Goal: Task Accomplishment & Management: Use online tool/utility

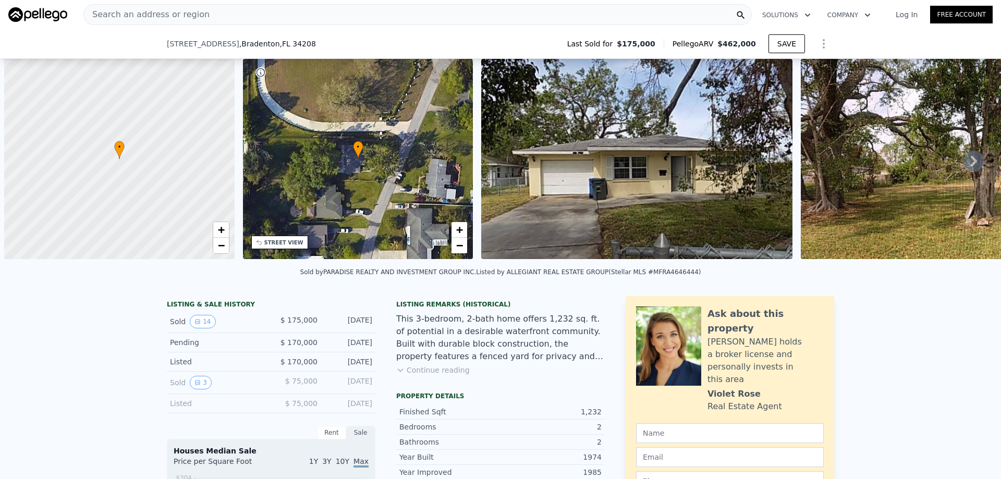
scroll to position [0, 4]
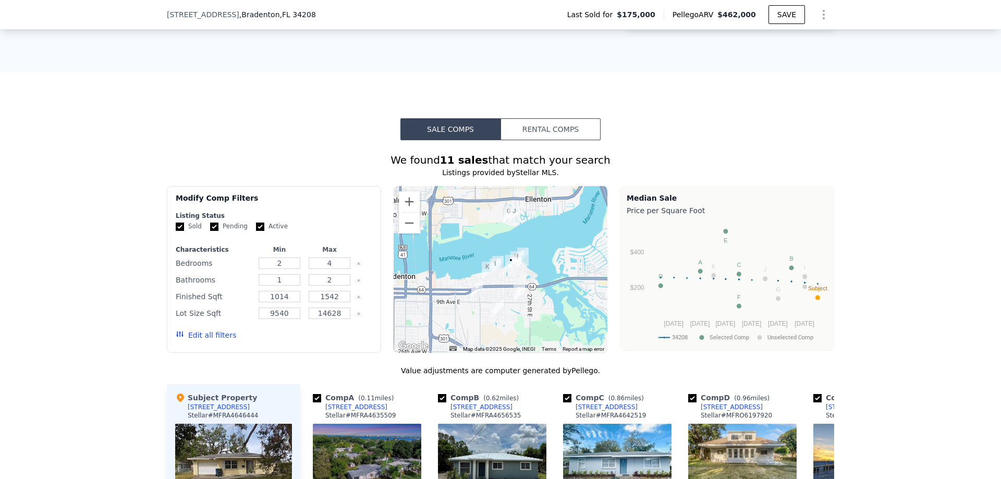
scroll to position [1039, 0]
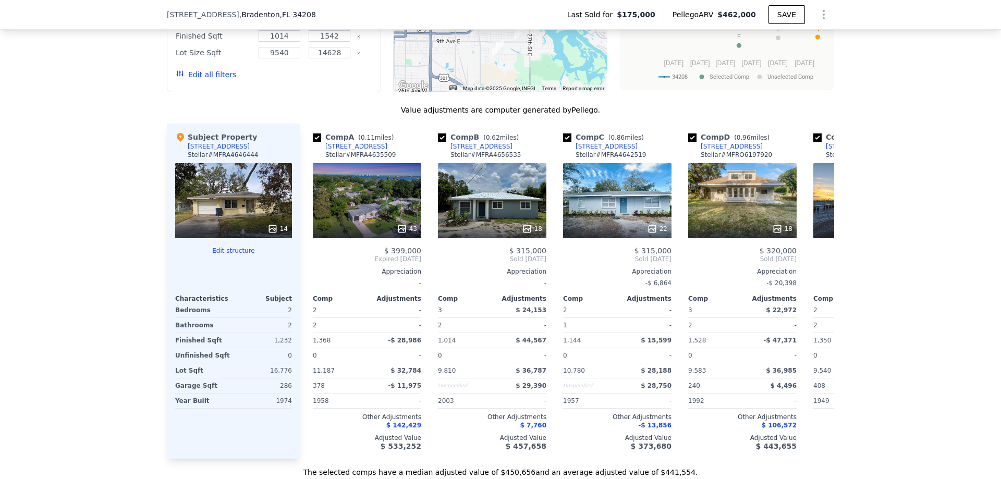
click at [233, 255] on button "Edit structure" at bounding box center [233, 251] width 117 height 8
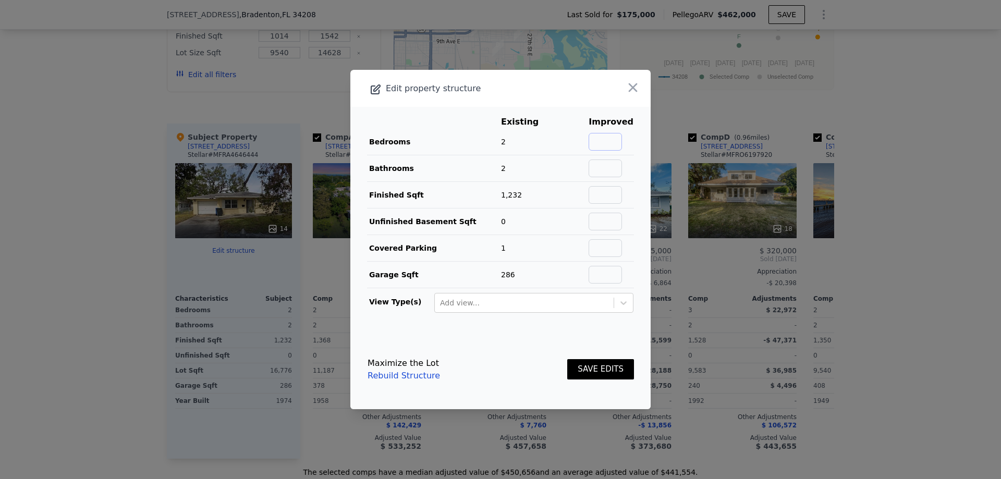
click at [615, 142] on input "text" at bounding box center [605, 142] width 33 height 18
type input "3"
click at [607, 168] on input "text" at bounding box center [605, 169] width 33 height 18
type input "2"
click at [608, 193] on input "text" at bounding box center [605, 195] width 33 height 18
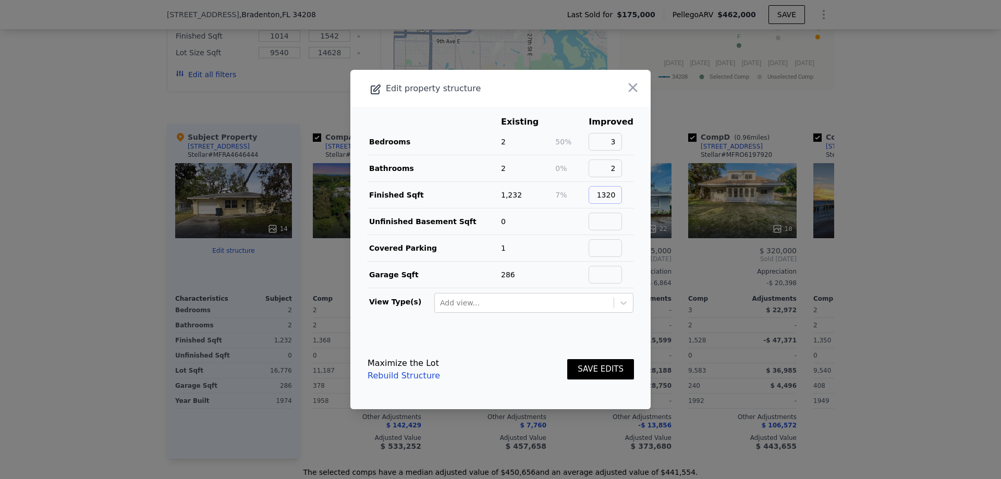
type input "1320"
click at [490, 362] on div "Maximize the Lot Rebuild Structure SAVE EDITS" at bounding box center [501, 370] width 266 height 46
click at [583, 369] on button "SAVE EDITS" at bounding box center [600, 369] width 67 height 20
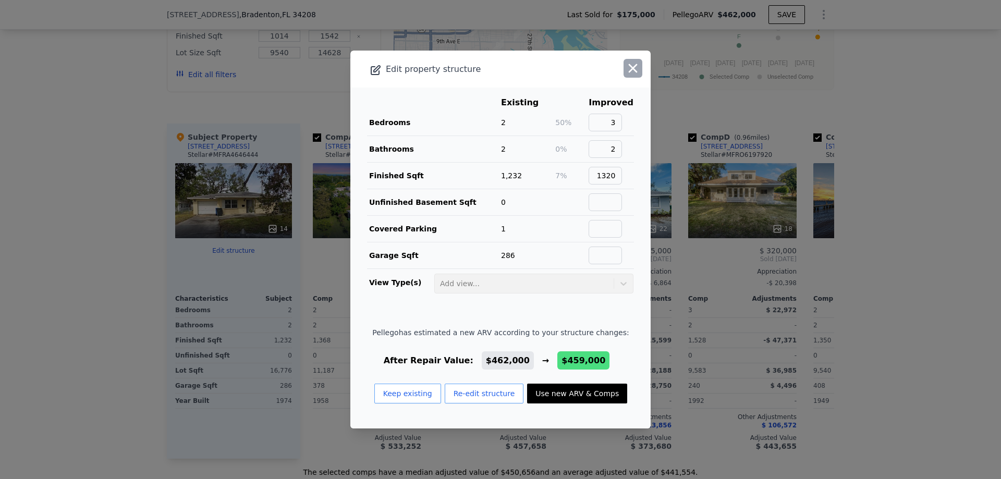
click at [626, 74] on icon "button" at bounding box center [633, 68] width 15 height 15
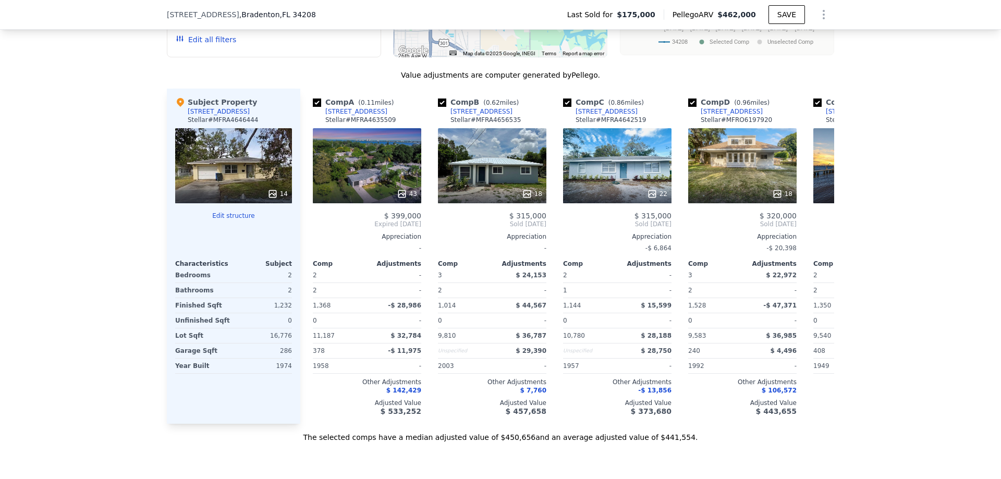
scroll to position [1091, 0]
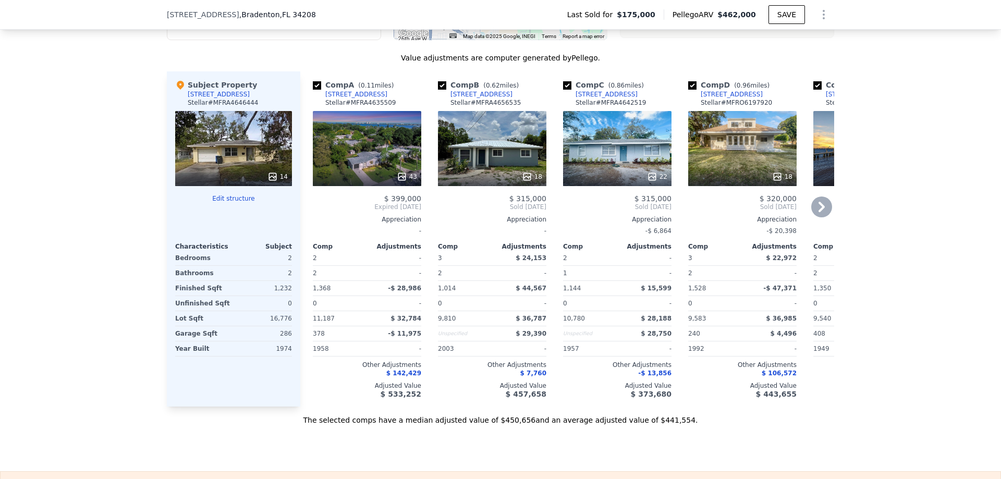
click at [483, 162] on div "18" at bounding box center [492, 148] width 108 height 75
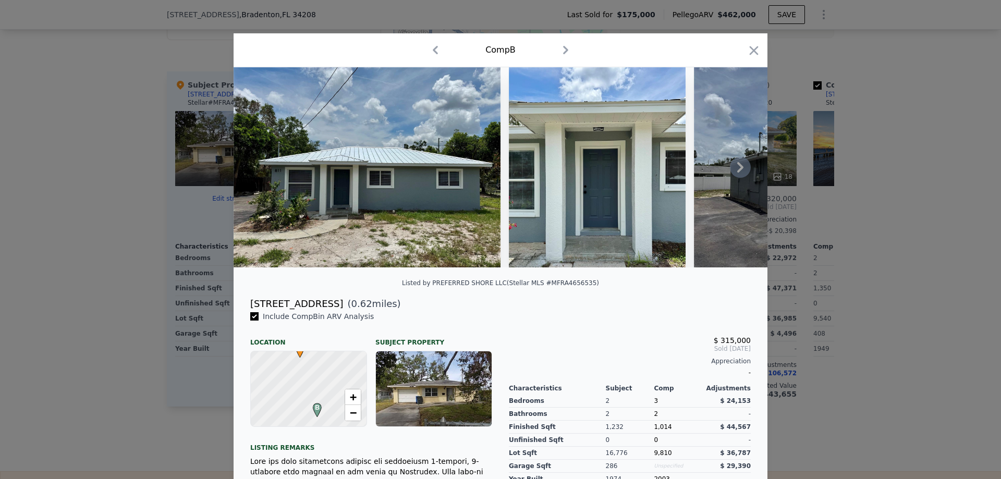
click at [730, 171] on icon at bounding box center [740, 167] width 21 height 21
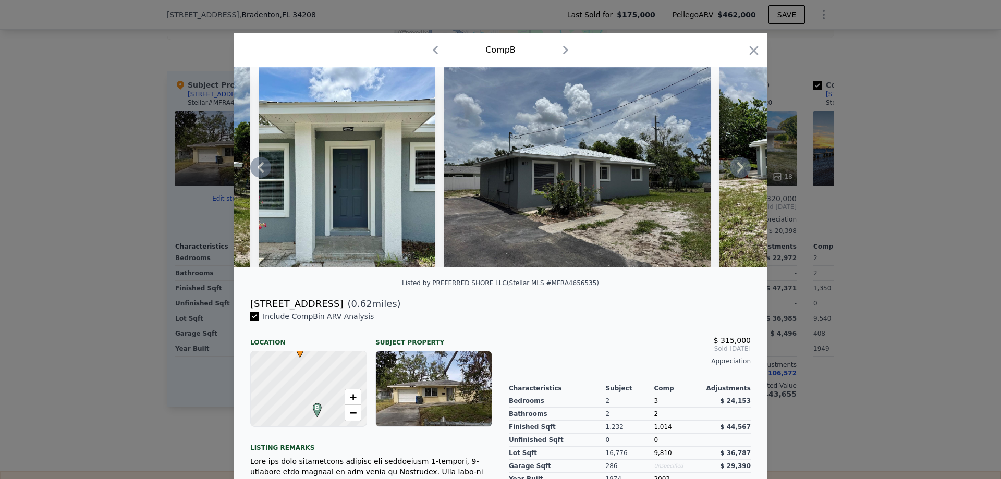
click at [730, 171] on icon at bounding box center [740, 167] width 21 height 21
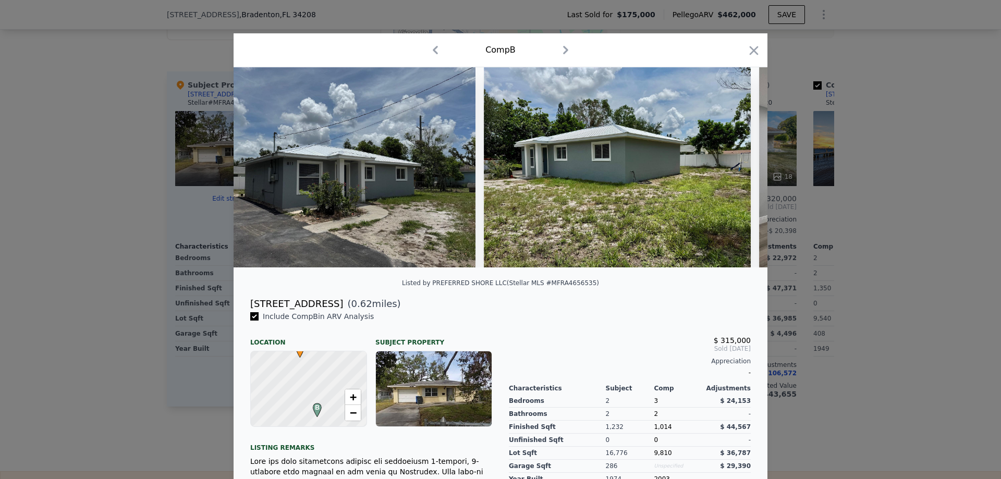
scroll to position [0, 500]
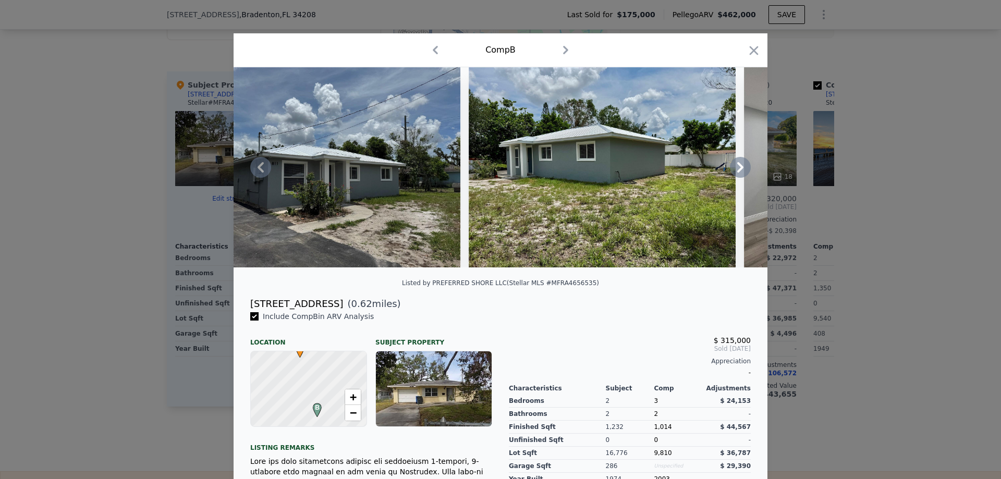
click at [729, 171] on div at bounding box center [501, 167] width 534 height 200
click at [737, 168] on icon at bounding box center [740, 167] width 6 height 10
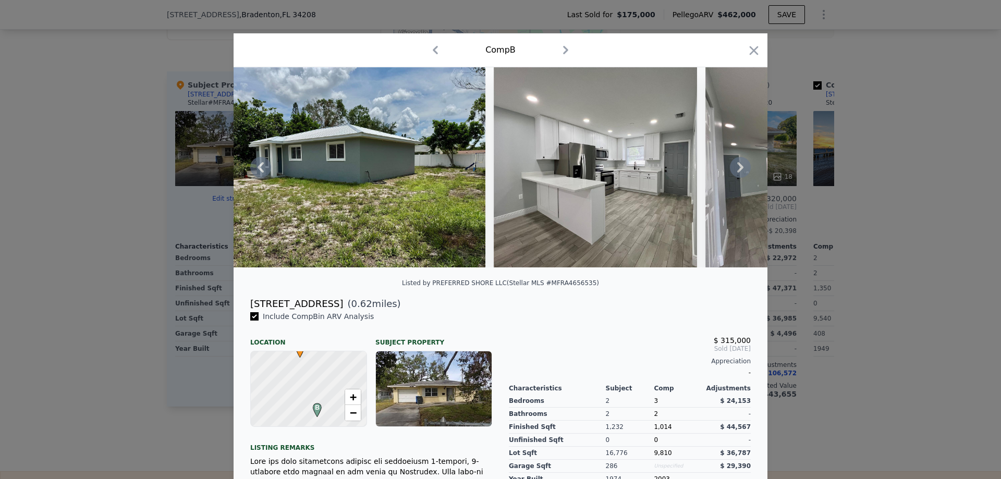
click at [737, 168] on icon at bounding box center [740, 167] width 6 height 10
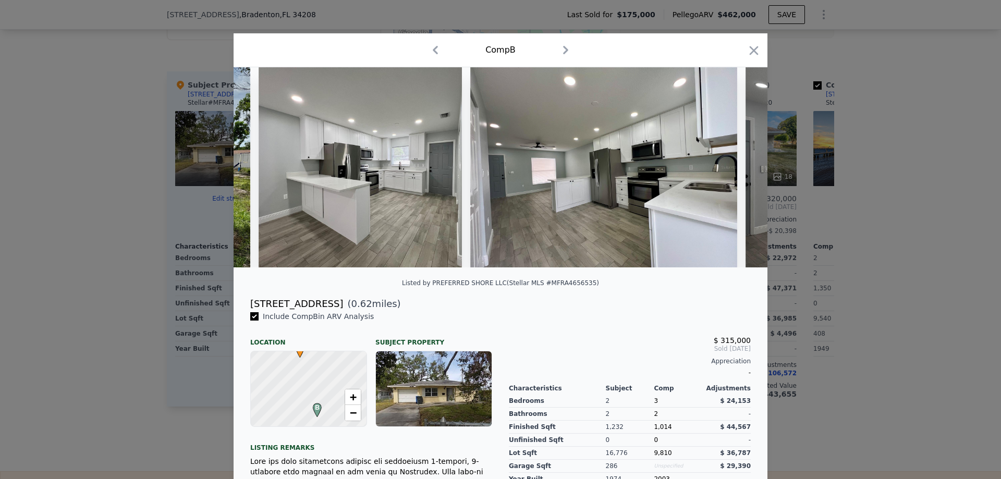
scroll to position [0, 1001]
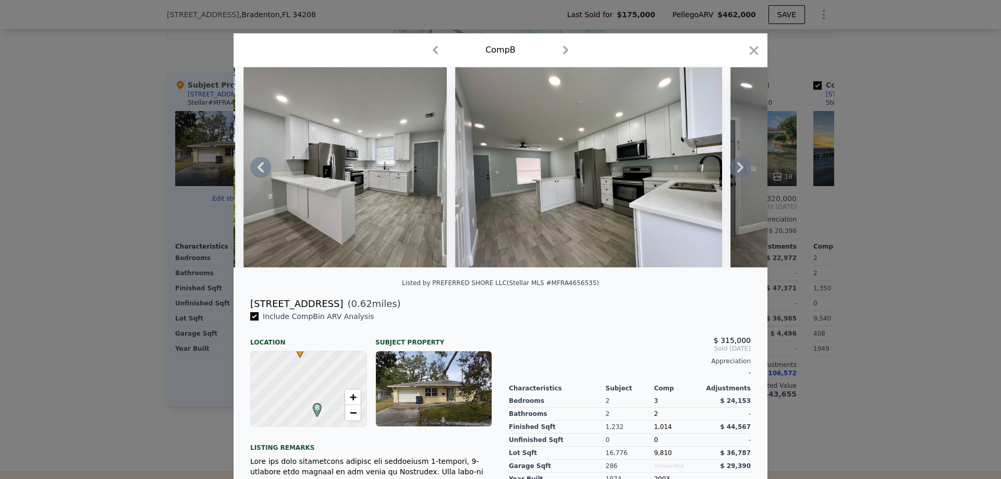
click at [737, 168] on icon at bounding box center [740, 167] width 6 height 10
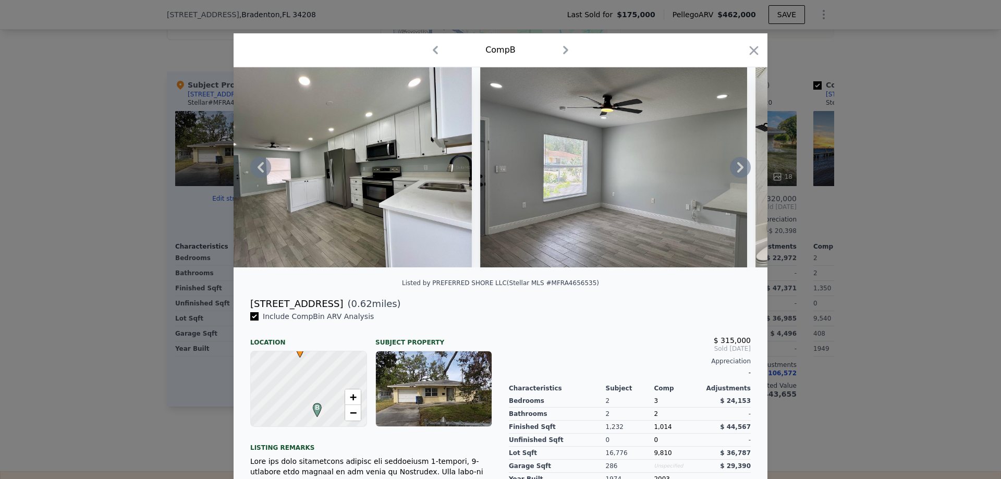
click at [737, 168] on icon at bounding box center [740, 167] width 6 height 10
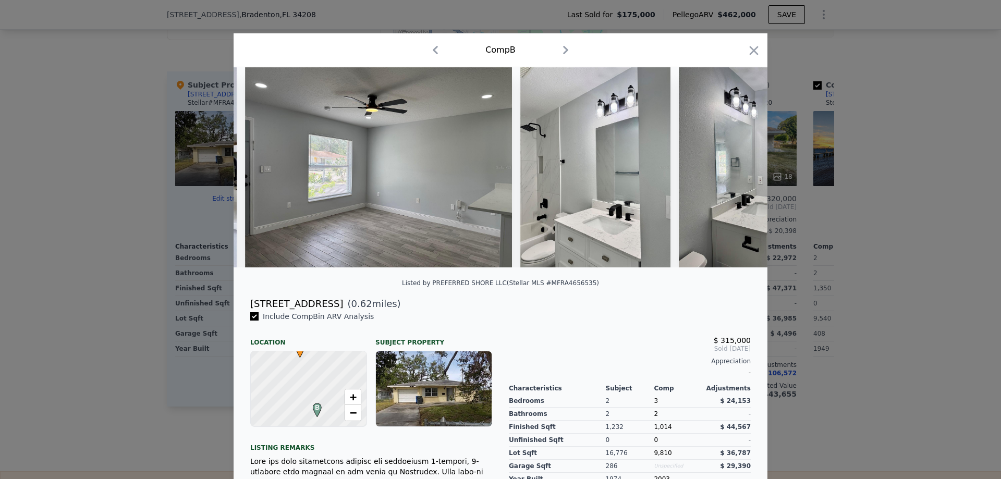
scroll to position [0, 1501]
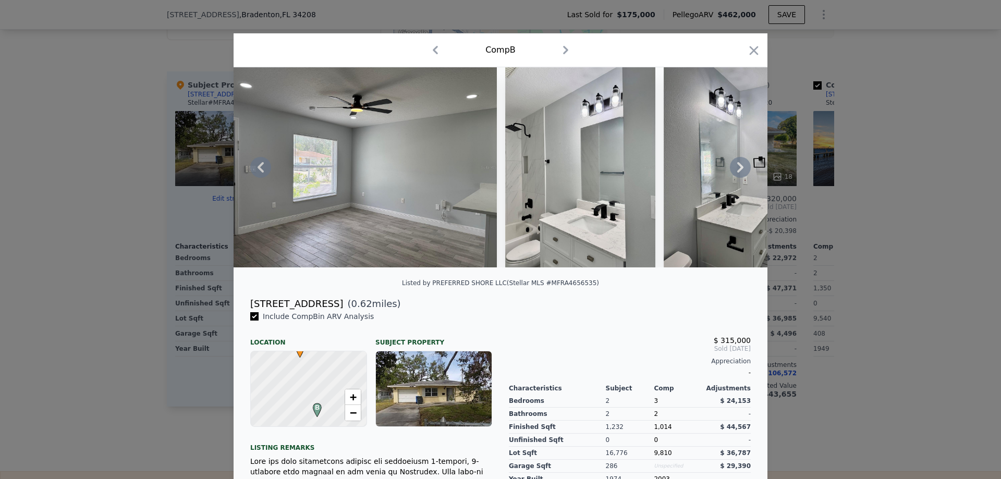
click at [737, 168] on icon at bounding box center [740, 167] width 6 height 10
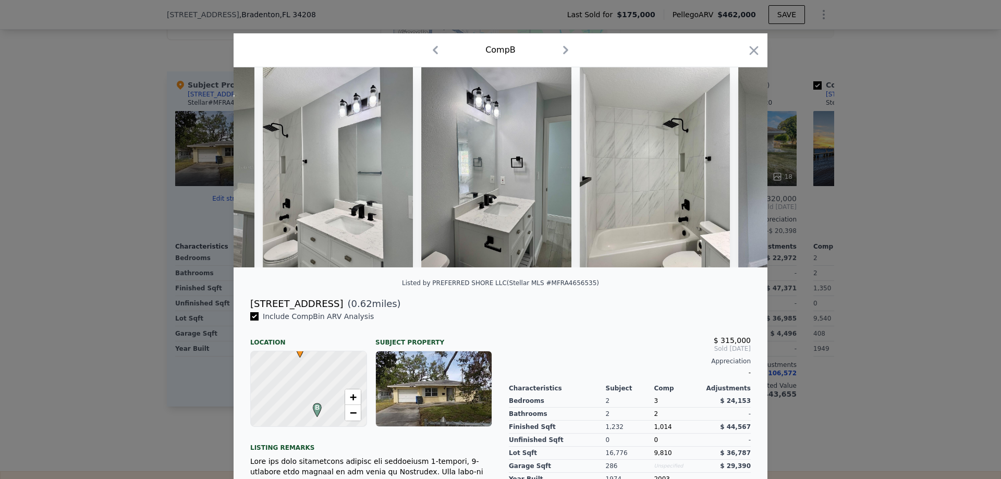
scroll to position [0, 1752]
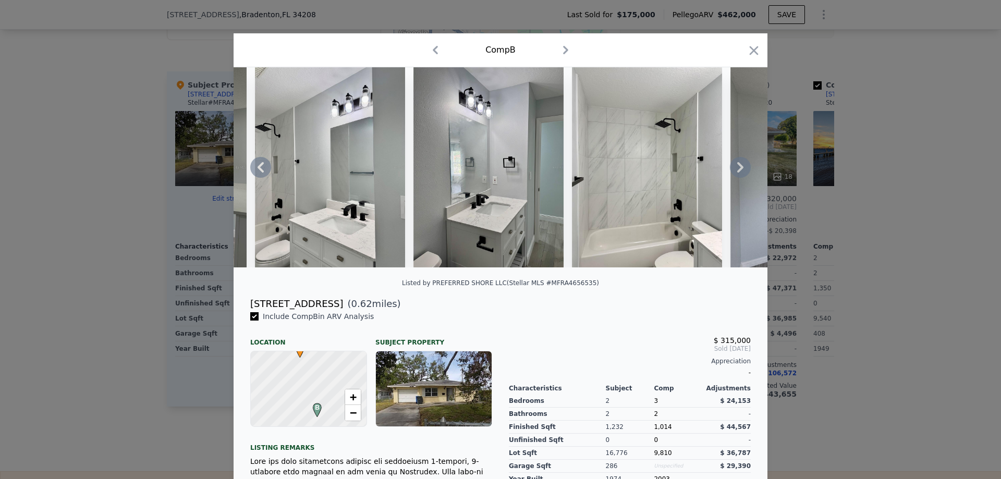
click at [737, 168] on icon at bounding box center [740, 167] width 6 height 10
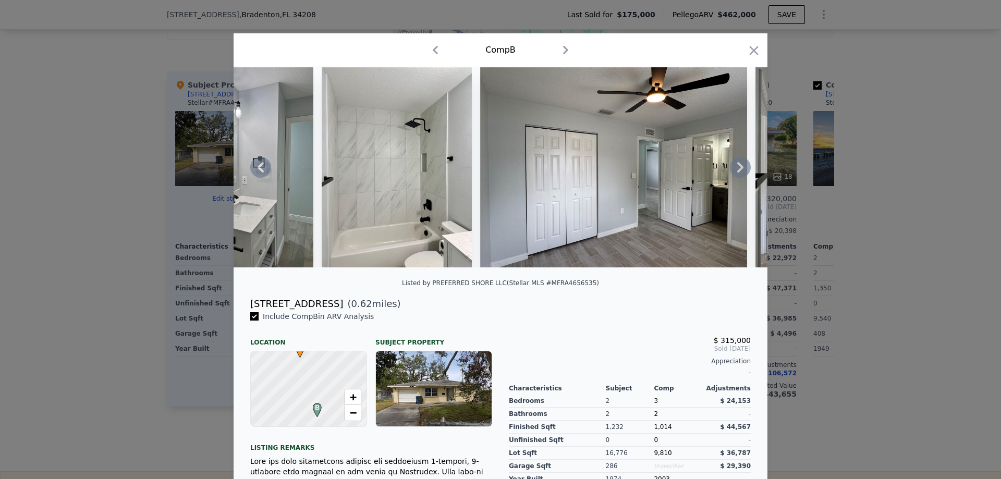
click at [737, 168] on icon at bounding box center [740, 167] width 6 height 10
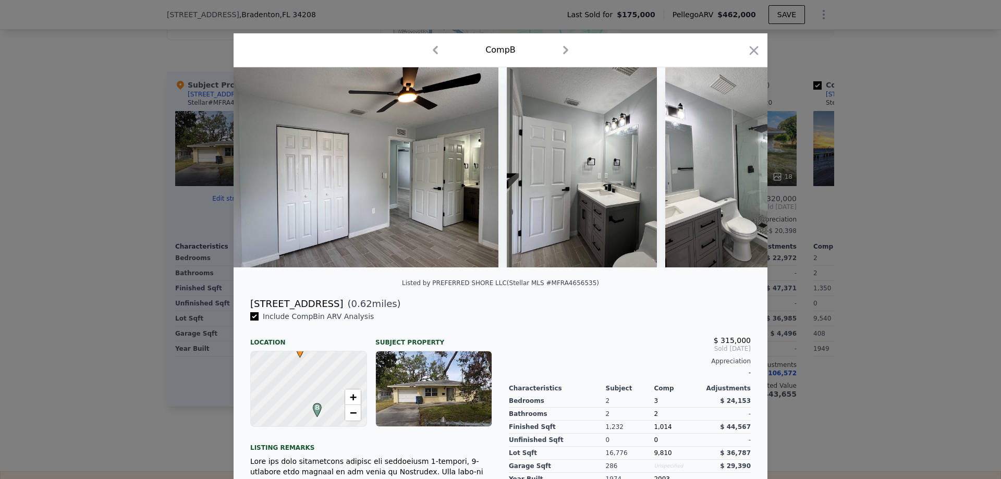
scroll to position [0, 2252]
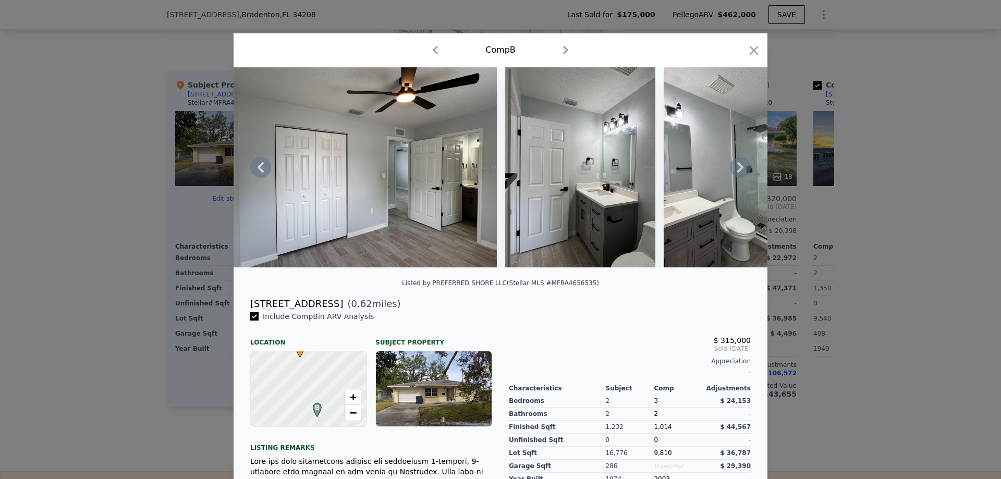
click at [737, 168] on icon at bounding box center [740, 167] width 6 height 10
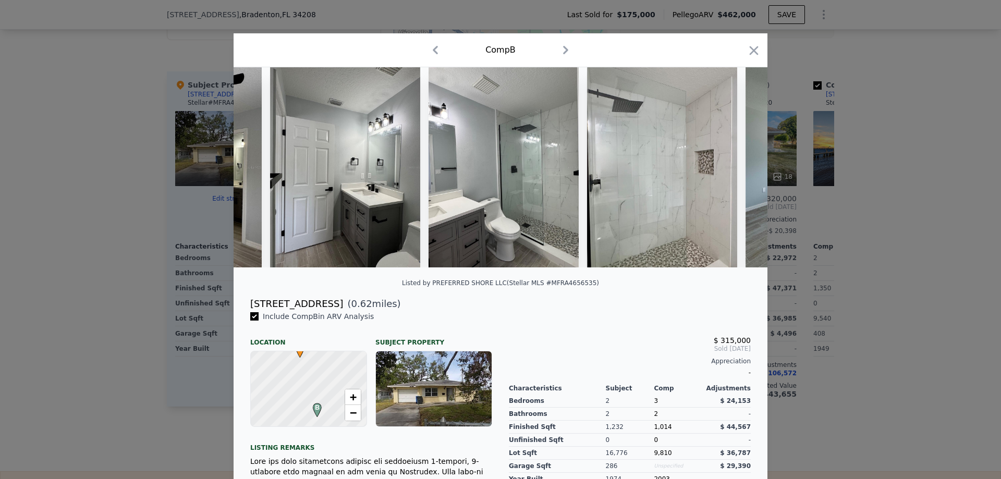
scroll to position [0, 2502]
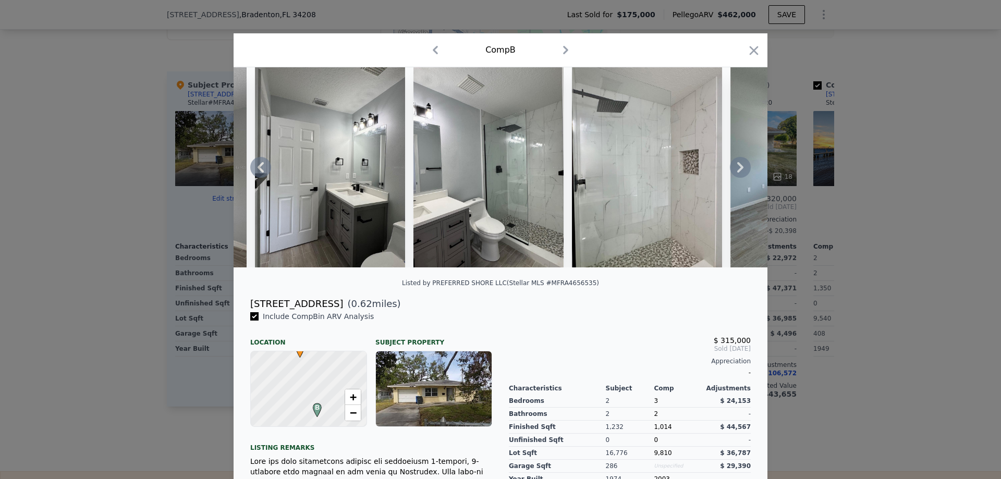
click at [737, 168] on icon at bounding box center [740, 167] width 6 height 10
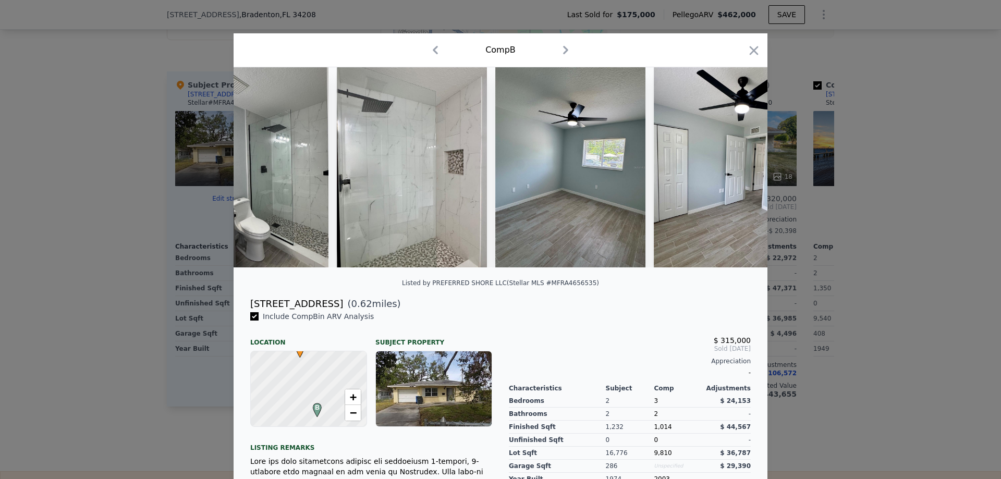
scroll to position [0, 2753]
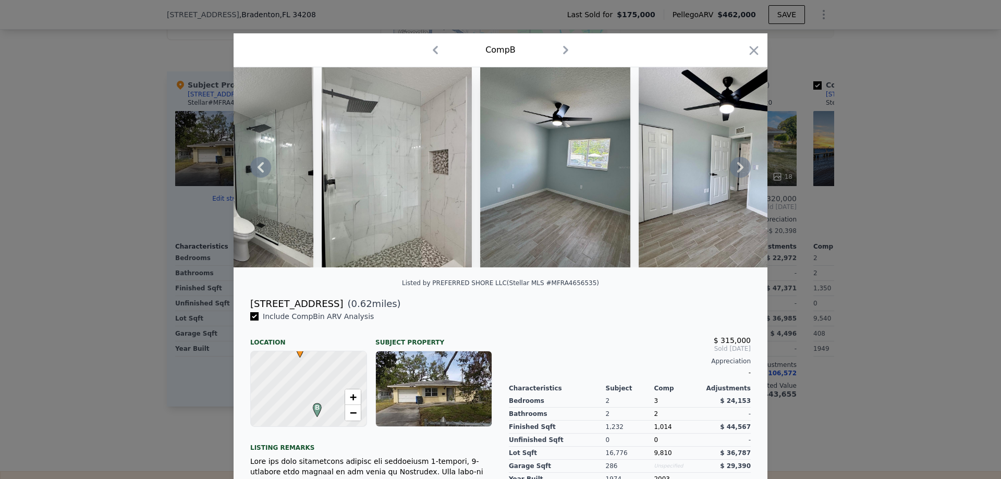
click at [736, 168] on div at bounding box center [501, 167] width 534 height 200
click at [736, 167] on icon at bounding box center [740, 167] width 21 height 21
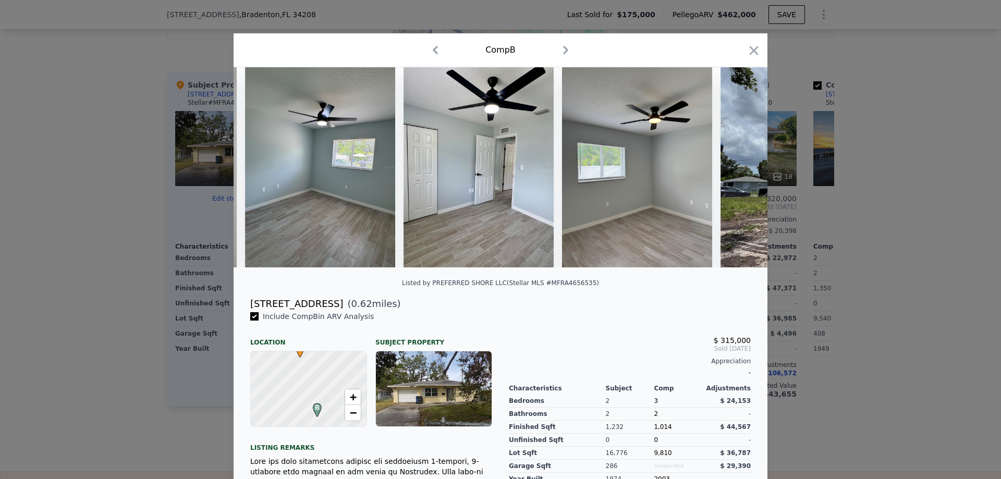
scroll to position [0, 3003]
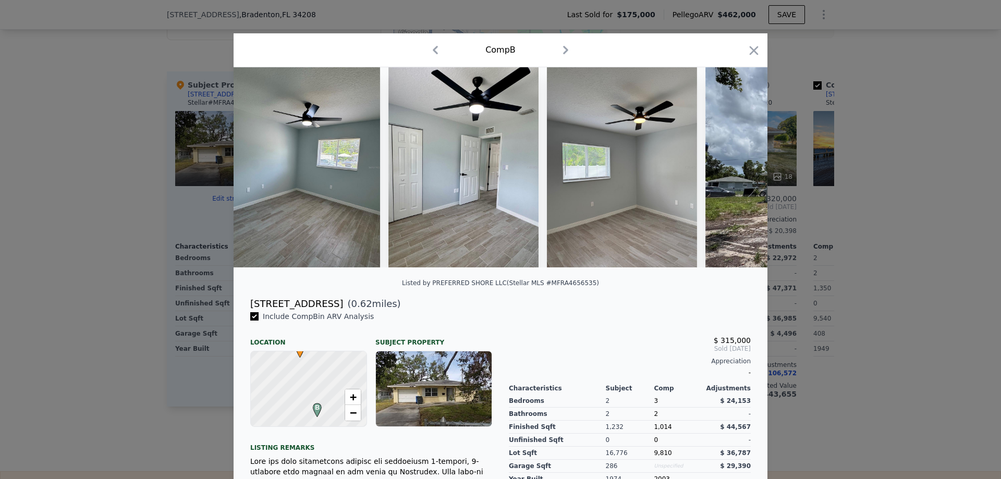
click at [736, 166] on div at bounding box center [501, 167] width 534 height 200
click at [736, 166] on icon at bounding box center [740, 167] width 21 height 21
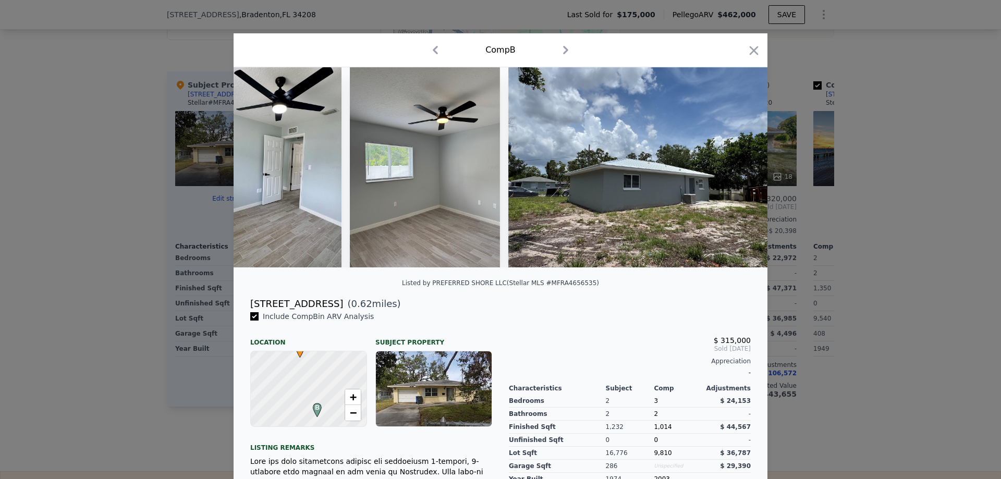
scroll to position [0, 3207]
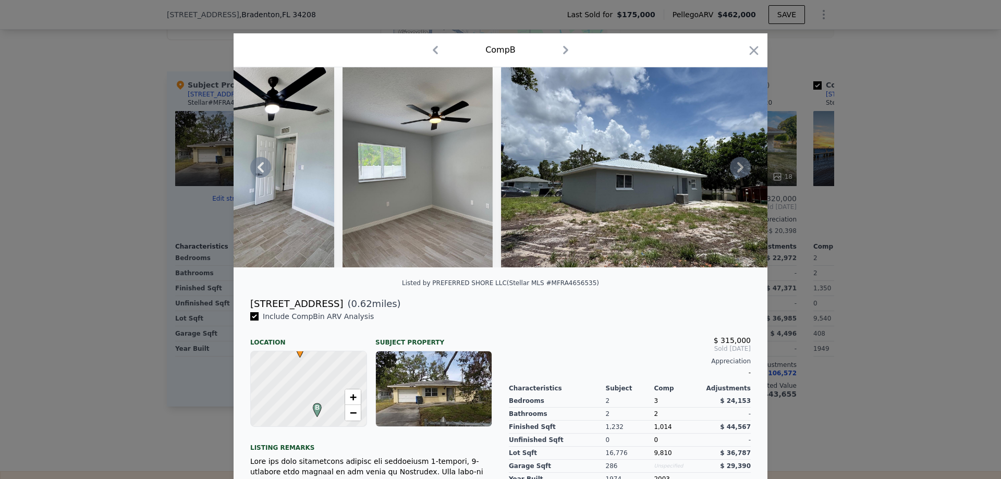
click at [741, 173] on icon at bounding box center [740, 167] width 21 height 21
click at [738, 169] on icon at bounding box center [740, 167] width 21 height 21
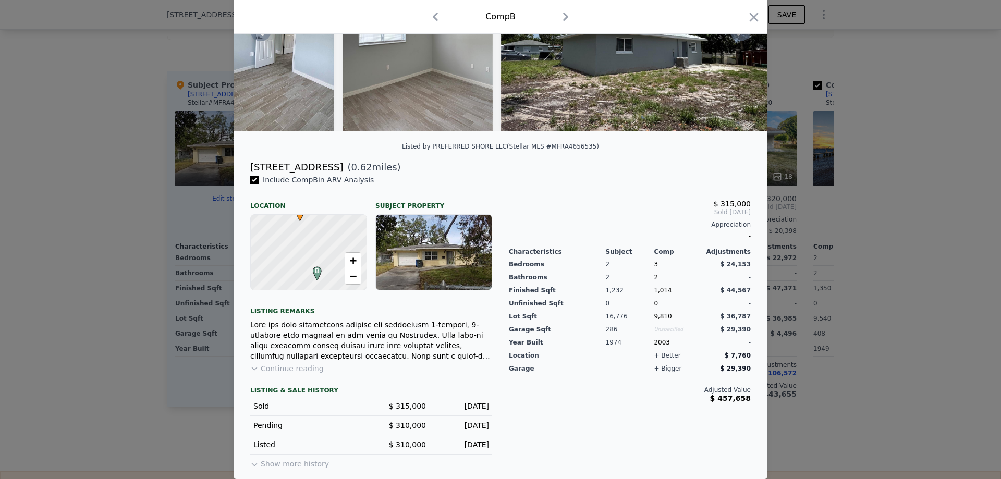
scroll to position [144, 0]
click at [176, 406] on div at bounding box center [500, 239] width 1001 height 479
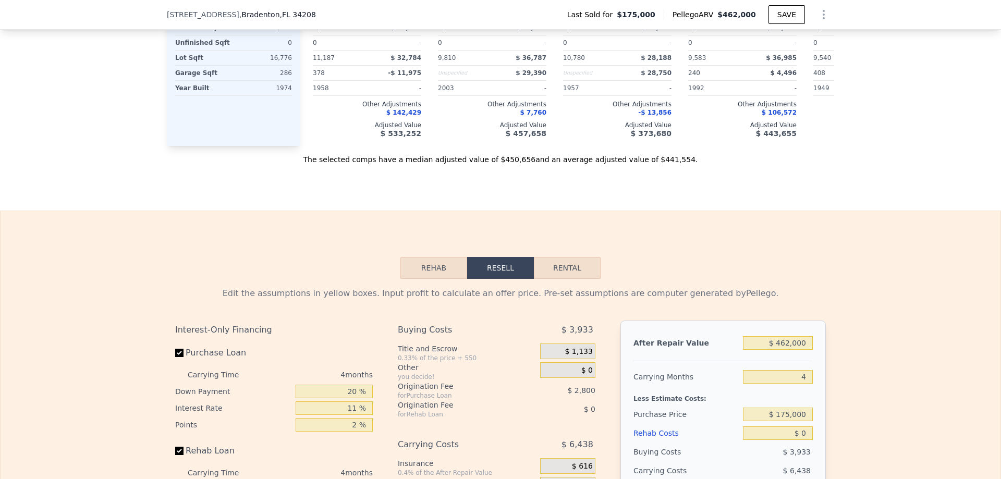
scroll to position [1039, 0]
